Goal: Task Accomplishment & Management: Complete application form

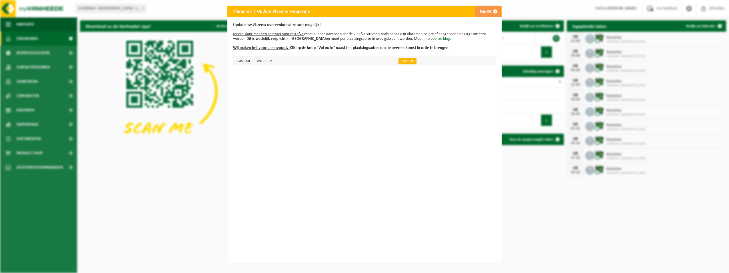
click at [399, 62] on link "Vul nu in" at bounding box center [408, 61] width 18 height 6
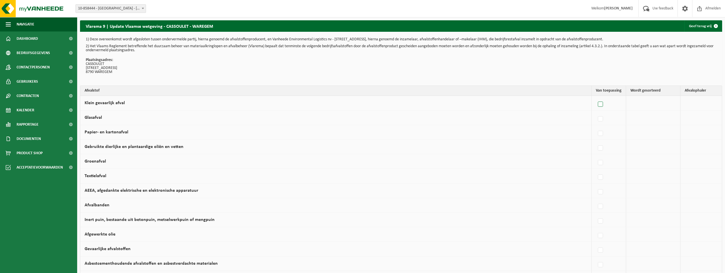
click at [601, 101] on label at bounding box center [601, 104] width 8 height 9
click at [596, 97] on input "Klein gevaarlijk afval" at bounding box center [595, 97] width 0 height 0
checkbox input "true"
click at [545, 104] on label at bounding box center [548, 104] width 8 height 9
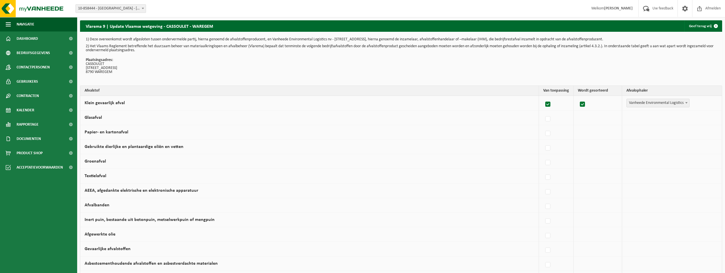
click at [543, 97] on input "Klein gevaarlijk afval" at bounding box center [543, 97] width 0 height 0
checkbox input "false"
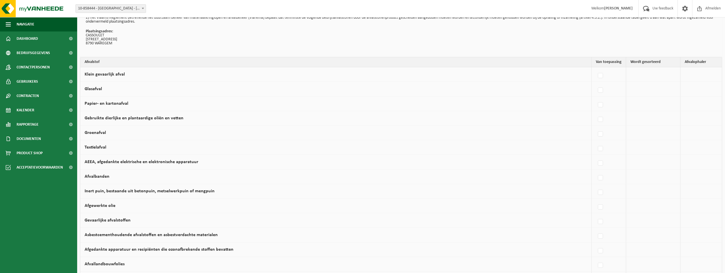
click at [600, 117] on label at bounding box center [601, 119] width 8 height 9
click at [596, 112] on input "Gebruikte dierlijke en plantaardige oliën en vetten" at bounding box center [595, 112] width 0 height 0
checkbox input "true"
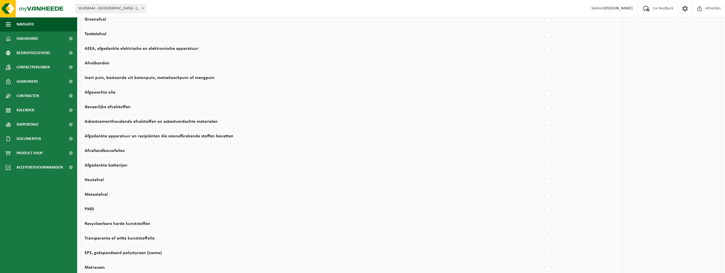
scroll to position [143, 0]
click at [545, 195] on label at bounding box center [548, 194] width 8 height 9
click at [543, 187] on input "Metaalafval" at bounding box center [543, 187] width 0 height 0
checkbox input "true"
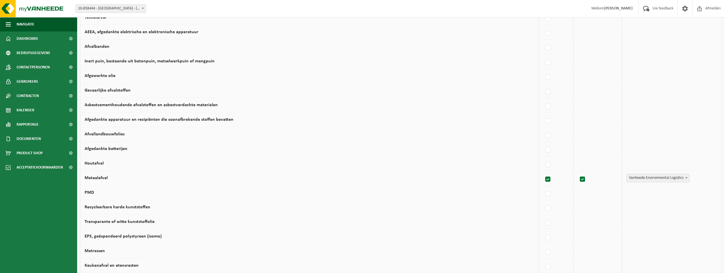
scroll to position [171, 0]
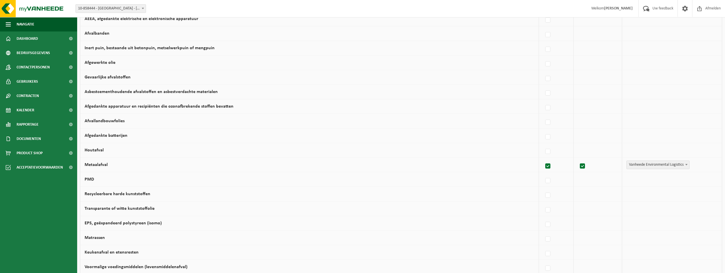
drag, startPoint x: 572, startPoint y: 199, endPoint x: 398, endPoint y: 170, distance: 177.0
click at [398, 170] on td "Metaalafval" at bounding box center [309, 164] width 459 height 15
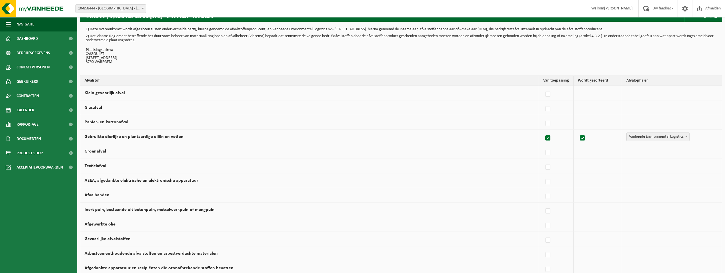
scroll to position [0, 0]
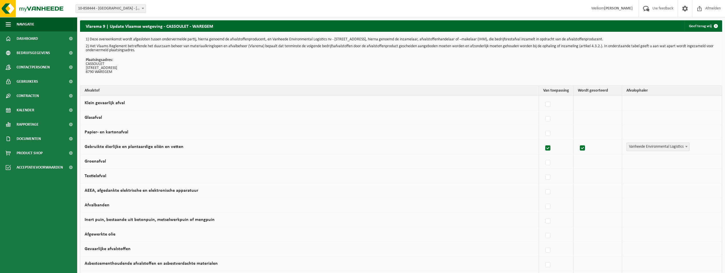
click at [547, 148] on label at bounding box center [548, 148] width 8 height 9
click at [543, 141] on input "Gebruikte dierlijke en plantaardige oliën en vetten" at bounding box center [543, 141] width 0 height 0
checkbox input "false"
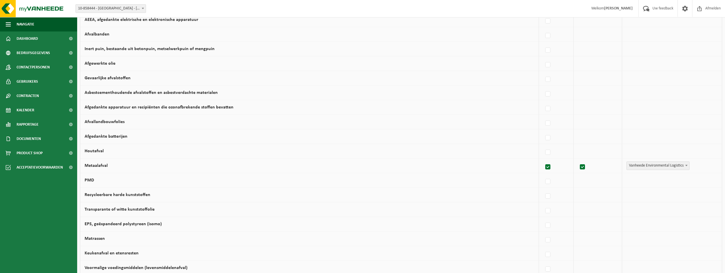
scroll to position [171, 0]
click at [548, 166] on label at bounding box center [548, 166] width 8 height 9
click at [543, 159] on input "Metaalafval" at bounding box center [543, 159] width 0 height 0
checkbox input "false"
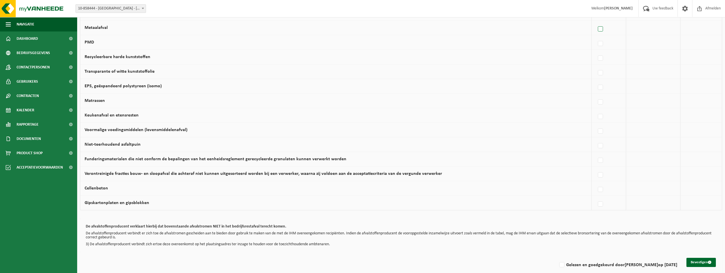
scroll to position [314, 0]
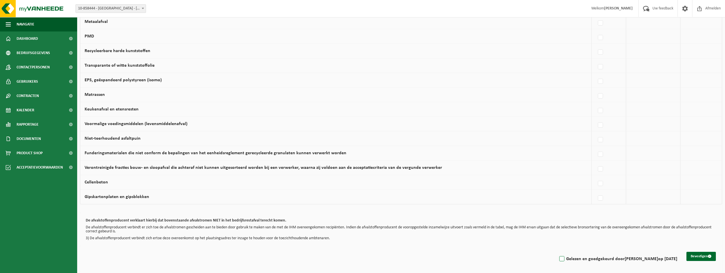
click at [558, 259] on label "Gelezen en goedgekeurd door OLIVIER BATSLEER op 19/08/25" at bounding box center [617, 258] width 119 height 9
click at [557, 251] on input "Gelezen en goedgekeurd door OLIVIER BATSLEER op 19/08/25" at bounding box center [557, 251] width 0 height 0
checkbox input "true"
click at [707, 257] on button "Bevestigen" at bounding box center [700, 255] width 29 height 9
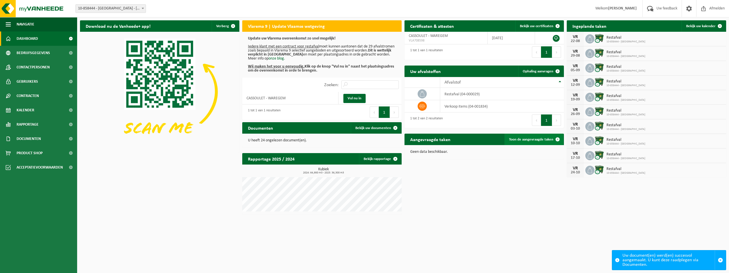
click at [514, 140] on span "Toon de aangevraagde taken" at bounding box center [531, 139] width 44 height 4
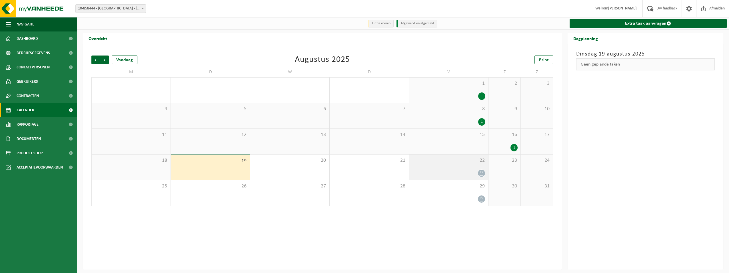
click at [480, 171] on icon at bounding box center [481, 173] width 5 height 5
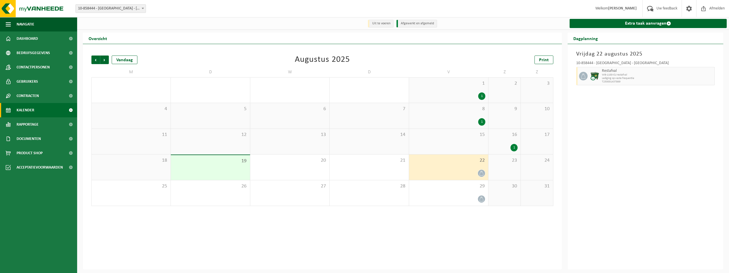
click at [459, 146] on div "15" at bounding box center [448, 141] width 79 height 25
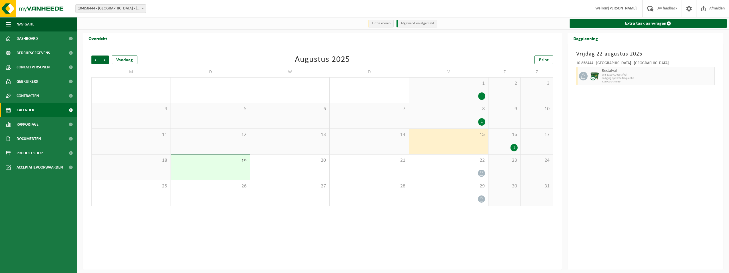
click at [515, 147] on div "1" at bounding box center [514, 147] width 7 height 7
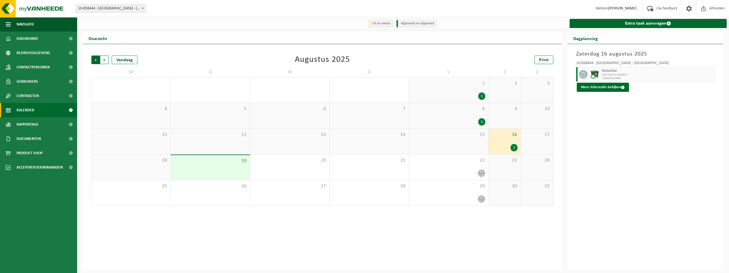
click at [107, 61] on span "Volgende" at bounding box center [104, 59] width 9 height 9
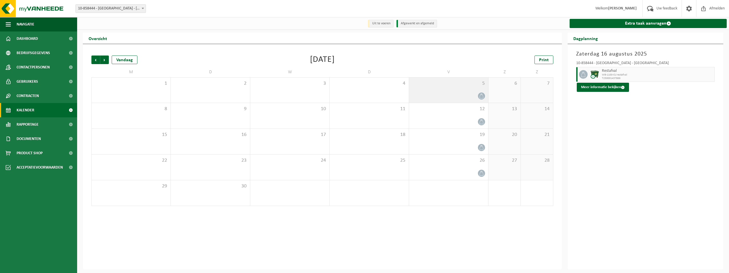
click at [465, 103] on div "5" at bounding box center [448, 89] width 79 height 25
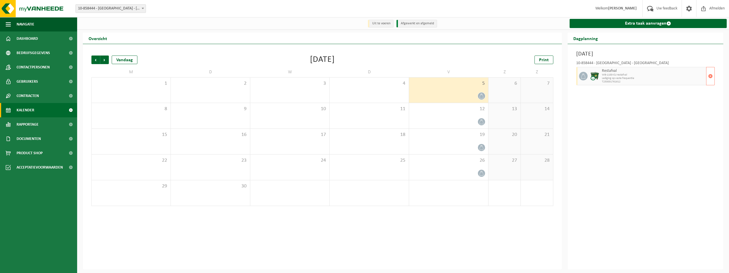
click at [630, 76] on span "WB-1100-CU restafval" at bounding box center [653, 74] width 103 height 3
click at [470, 122] on div at bounding box center [448, 122] width 73 height 8
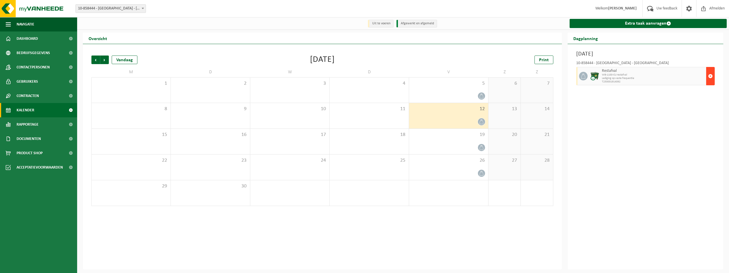
click at [711, 79] on span "button" at bounding box center [710, 75] width 5 height 11
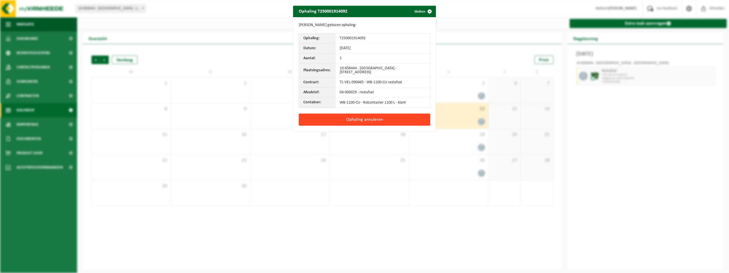
click at [392, 116] on button "Ophaling annuleren" at bounding box center [364, 119] width 131 height 12
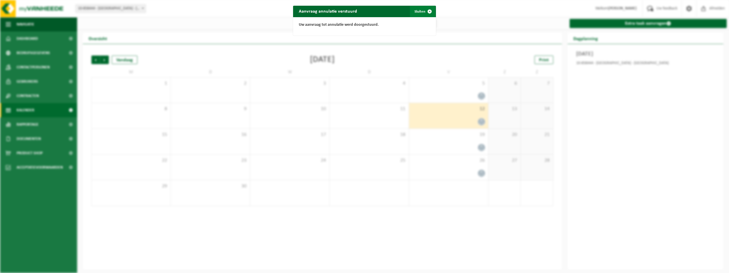
click at [431, 14] on span "button" at bounding box center [429, 11] width 11 height 11
